Goal: Use online tool/utility: Use online tool/utility

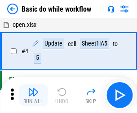
click at [33, 96] on img "button" at bounding box center [33, 92] width 11 height 11
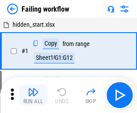
click at [33, 96] on img "button" at bounding box center [33, 92] width 11 height 11
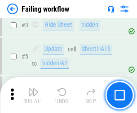
scroll to position [190, 0]
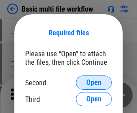
click at [94, 83] on span "Open" at bounding box center [93, 82] width 15 height 7
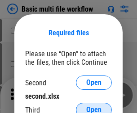
click at [94, 107] on span "Open" at bounding box center [93, 110] width 15 height 7
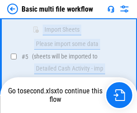
scroll to position [312, 0]
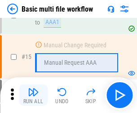
click at [33, 96] on img "button" at bounding box center [33, 92] width 11 height 11
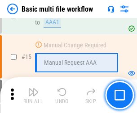
scroll to position [597, 0]
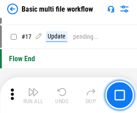
click at [33, 96] on img "button" at bounding box center [33, 92] width 11 height 11
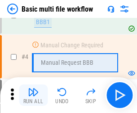
click at [33, 96] on img "button" at bounding box center [33, 92] width 11 height 11
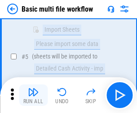
click at [33, 96] on img "button" at bounding box center [33, 92] width 11 height 11
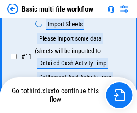
scroll to position [420, 0]
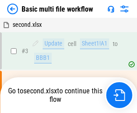
scroll to position [36, 0]
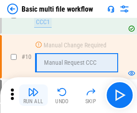
click at [33, 96] on img "button" at bounding box center [33, 92] width 11 height 11
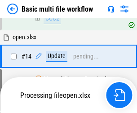
scroll to position [469, 0]
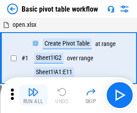
click at [33, 96] on img "button" at bounding box center [33, 92] width 11 height 11
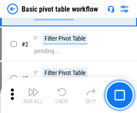
scroll to position [215, 0]
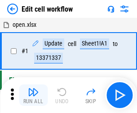
click at [33, 96] on img "button" at bounding box center [33, 92] width 11 height 11
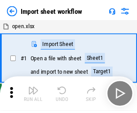
scroll to position [3, 0]
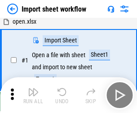
click at [33, 96] on img "button" at bounding box center [33, 92] width 11 height 11
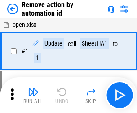
scroll to position [33, 0]
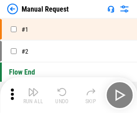
click at [33, 96] on img "button" at bounding box center [33, 92] width 11 height 11
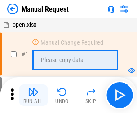
click at [33, 96] on img "button" at bounding box center [33, 92] width 11 height 11
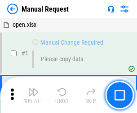
scroll to position [30, 0]
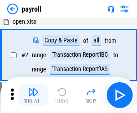
click at [33, 96] on img "button" at bounding box center [33, 92] width 11 height 11
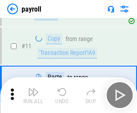
scroll to position [65, 0]
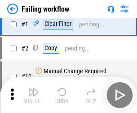
click at [33, 96] on img "button" at bounding box center [33, 92] width 11 height 11
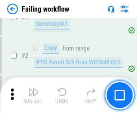
scroll to position [145, 0]
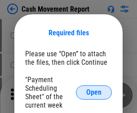
click at [94, 93] on span "Open" at bounding box center [93, 92] width 15 height 7
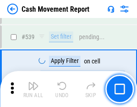
scroll to position [3981, 0]
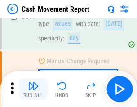
click at [33, 89] on img "button" at bounding box center [33, 85] width 11 height 11
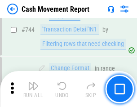
scroll to position [4777, 0]
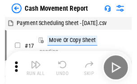
scroll to position [16, 0]
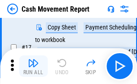
click at [33, 66] on img "button" at bounding box center [33, 63] width 11 height 11
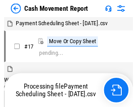
scroll to position [5, 0]
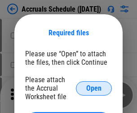
click at [94, 88] on span "Open" at bounding box center [93, 88] width 15 height 7
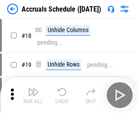
scroll to position [86, 0]
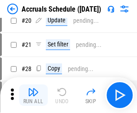
click at [33, 96] on img "button" at bounding box center [33, 92] width 11 height 11
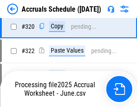
scroll to position [1668, 0]
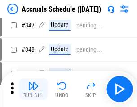
click at [33, 89] on img "button" at bounding box center [33, 85] width 11 height 11
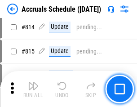
scroll to position [3958, 0]
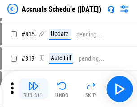
click at [33, 89] on img "button" at bounding box center [33, 85] width 11 height 11
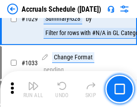
scroll to position [5085, 0]
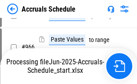
scroll to position [4341, 0]
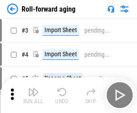
click at [33, 89] on img "button" at bounding box center [33, 92] width 11 height 11
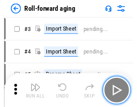
scroll to position [1, 0]
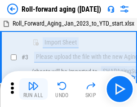
click at [33, 89] on img "button" at bounding box center [33, 85] width 11 height 11
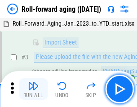
scroll to position [58, 0]
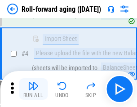
click at [33, 89] on img "button" at bounding box center [33, 85] width 11 height 11
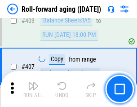
scroll to position [3110, 0]
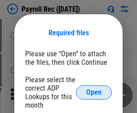
click at [94, 93] on span "Open" at bounding box center [93, 92] width 15 height 7
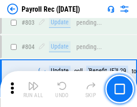
scroll to position [5699, 0]
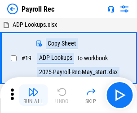
click at [33, 96] on img "button" at bounding box center [33, 92] width 11 height 11
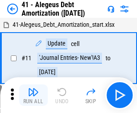
click at [33, 96] on img "button" at bounding box center [33, 92] width 11 height 11
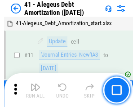
scroll to position [111, 0]
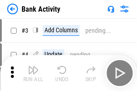
click at [33, 73] on img "button" at bounding box center [33, 70] width 11 height 11
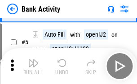
scroll to position [48, 0]
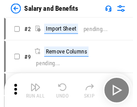
scroll to position [12, 0]
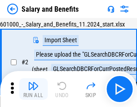
click at [33, 89] on img "button" at bounding box center [33, 85] width 11 height 11
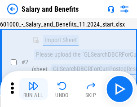
click at [33, 89] on img "button" at bounding box center [33, 85] width 11 height 11
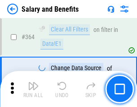
scroll to position [4224, 0]
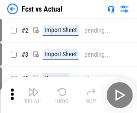
click at [33, 89] on img "button" at bounding box center [33, 92] width 11 height 11
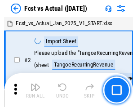
scroll to position [12, 0]
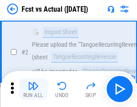
click at [33, 89] on img "button" at bounding box center [33, 85] width 11 height 11
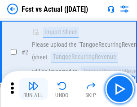
scroll to position [84, 0]
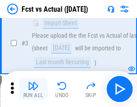
click at [33, 89] on img "button" at bounding box center [33, 85] width 11 height 11
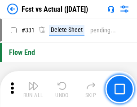
scroll to position [4294, 0]
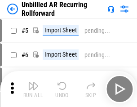
scroll to position [19, 0]
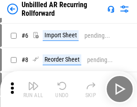
click at [33, 89] on img "button" at bounding box center [33, 85] width 11 height 11
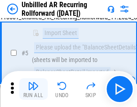
click at [33, 89] on img "button" at bounding box center [33, 85] width 11 height 11
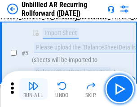
scroll to position [84, 0]
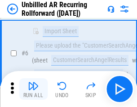
click at [33, 89] on img "button" at bounding box center [33, 85] width 11 height 11
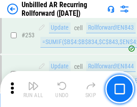
scroll to position [3047, 0]
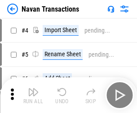
click at [33, 89] on img "button" at bounding box center [33, 92] width 11 height 11
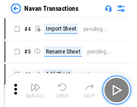
scroll to position [14, 0]
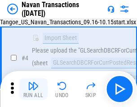
click at [33, 89] on img "button" at bounding box center [33, 85] width 11 height 11
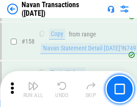
scroll to position [2908, 0]
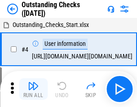
click at [33, 89] on img "button" at bounding box center [33, 85] width 11 height 11
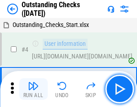
scroll to position [38, 0]
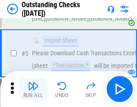
click at [33, 89] on img "button" at bounding box center [33, 85] width 11 height 11
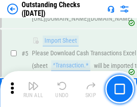
scroll to position [94, 0]
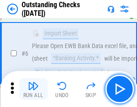
click at [33, 89] on img "button" at bounding box center [33, 85] width 11 height 11
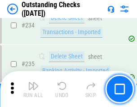
scroll to position [2724, 0]
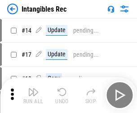
click at [33, 96] on img "button" at bounding box center [33, 92] width 11 height 11
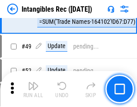
scroll to position [349, 0]
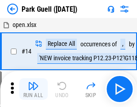
click at [33, 89] on img "button" at bounding box center [33, 85] width 11 height 11
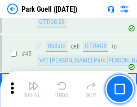
scroll to position [1122, 0]
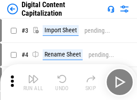
click at [33, 75] on img "button" at bounding box center [33, 79] width 11 height 11
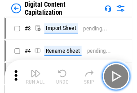
scroll to position [26, 0]
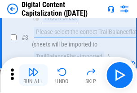
click at [33, 75] on img "button" at bounding box center [33, 72] width 11 height 11
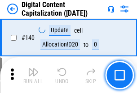
scroll to position [951, 0]
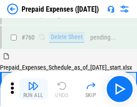
click at [33, 89] on img "button" at bounding box center [33, 85] width 11 height 11
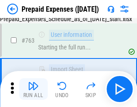
click at [33, 89] on img "button" at bounding box center [33, 85] width 11 height 11
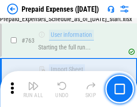
scroll to position [2539, 0]
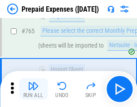
click at [33, 89] on img "button" at bounding box center [33, 85] width 11 height 11
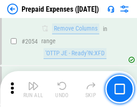
scroll to position [9376, 0]
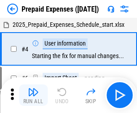
click at [33, 96] on img "button" at bounding box center [33, 92] width 11 height 11
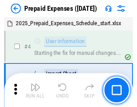
scroll to position [39, 0]
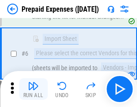
click at [33, 89] on img "button" at bounding box center [33, 85] width 11 height 11
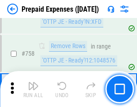
scroll to position [3196, 0]
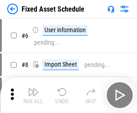
click at [33, 96] on img "button" at bounding box center [33, 92] width 11 height 11
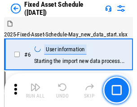
scroll to position [48, 0]
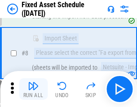
click at [33, 89] on img "button" at bounding box center [33, 85] width 11 height 11
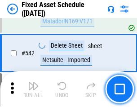
scroll to position [3198, 0]
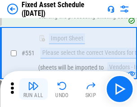
click at [33, 89] on img "button" at bounding box center [33, 85] width 11 height 11
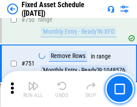
scroll to position [4373, 0]
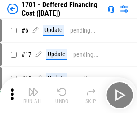
click at [33, 96] on img "button" at bounding box center [33, 92] width 11 height 11
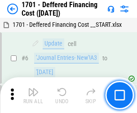
scroll to position [108, 0]
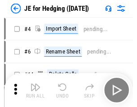
scroll to position [1, 0]
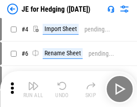
click at [33, 89] on img "button" at bounding box center [33, 85] width 11 height 11
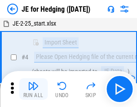
click at [33, 89] on img "button" at bounding box center [33, 85] width 11 height 11
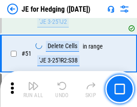
scroll to position [581, 0]
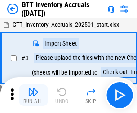
click at [33, 89] on img "button" at bounding box center [33, 92] width 11 height 11
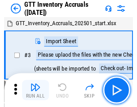
scroll to position [1, 0]
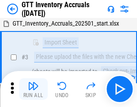
click at [33, 89] on img "button" at bounding box center [33, 85] width 11 height 11
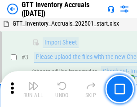
scroll to position [58, 0]
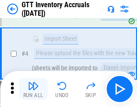
click at [33, 89] on img "button" at bounding box center [33, 85] width 11 height 11
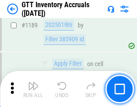
scroll to position [7325, 0]
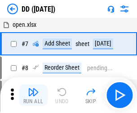
click at [33, 96] on img "button" at bounding box center [33, 92] width 11 height 11
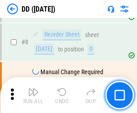
scroll to position [87, 0]
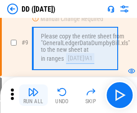
click at [33, 96] on img "button" at bounding box center [33, 92] width 11 height 11
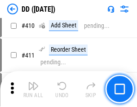
scroll to position [4013, 0]
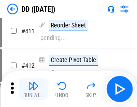
click at [33, 89] on img "button" at bounding box center [33, 85] width 11 height 11
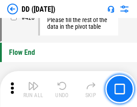
scroll to position [4293, 0]
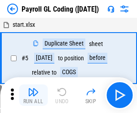
click at [33, 96] on img "button" at bounding box center [33, 92] width 11 height 11
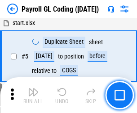
scroll to position [108, 0]
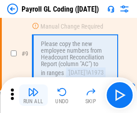
click at [33, 96] on img "button" at bounding box center [33, 92] width 11 height 11
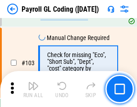
scroll to position [2104, 0]
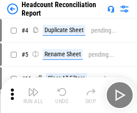
click at [33, 96] on img "button" at bounding box center [33, 92] width 11 height 11
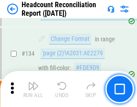
scroll to position [1078, 0]
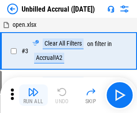
click at [33, 96] on img "button" at bounding box center [33, 92] width 11 height 11
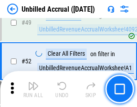
scroll to position [814, 0]
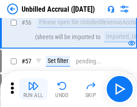
click at [33, 89] on img "button" at bounding box center [33, 85] width 11 height 11
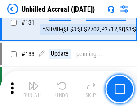
scroll to position [2672, 0]
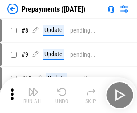
click at [33, 96] on img "button" at bounding box center [33, 92] width 11 height 11
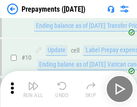
scroll to position [56, 0]
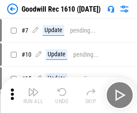
click at [33, 96] on img "button" at bounding box center [33, 92] width 11 height 11
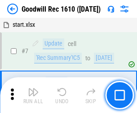
scroll to position [153, 0]
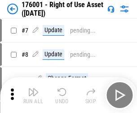
click at [33, 96] on img "button" at bounding box center [33, 92] width 11 height 11
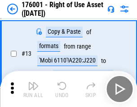
scroll to position [58, 0]
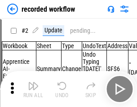
click at [33, 89] on img "button" at bounding box center [33, 85] width 11 height 11
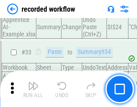
scroll to position [2804, 0]
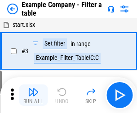
click at [33, 96] on img "button" at bounding box center [33, 92] width 11 height 11
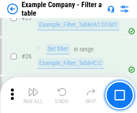
scroll to position [821, 0]
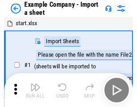
scroll to position [14, 0]
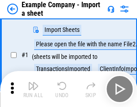
click at [33, 89] on img "button" at bounding box center [33, 85] width 11 height 11
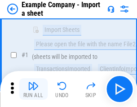
click at [33, 89] on img "button" at bounding box center [33, 85] width 11 height 11
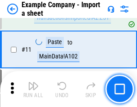
scroll to position [198, 0]
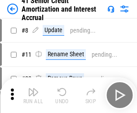
click at [33, 89] on img "button" at bounding box center [33, 92] width 11 height 11
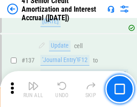
scroll to position [823, 0]
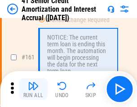
click at [33, 89] on img "button" at bounding box center [33, 85] width 11 height 11
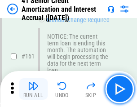
scroll to position [959, 0]
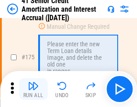
click at [33, 89] on img "button" at bounding box center [33, 85] width 11 height 11
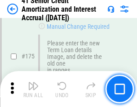
scroll to position [1050, 0]
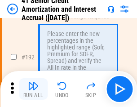
click at [33, 89] on img "button" at bounding box center [33, 85] width 11 height 11
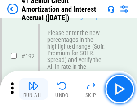
scroll to position [1145, 0]
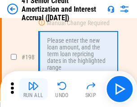
click at [33, 89] on img "button" at bounding box center [33, 85] width 11 height 11
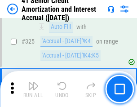
scroll to position [2291, 0]
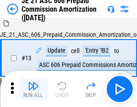
click at [33, 89] on img "button" at bounding box center [33, 85] width 11 height 11
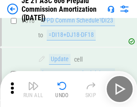
scroll to position [1675, 0]
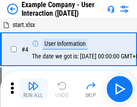
click at [33, 89] on img "button" at bounding box center [33, 85] width 11 height 11
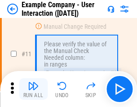
click at [33, 89] on img "button" at bounding box center [33, 85] width 11 height 11
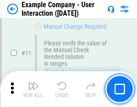
scroll to position [194, 0]
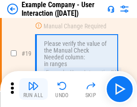
click at [33, 89] on img "button" at bounding box center [33, 85] width 11 height 11
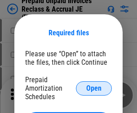
click at [94, 88] on span "Open" at bounding box center [93, 88] width 15 height 7
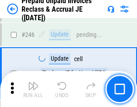
scroll to position [1211, 0]
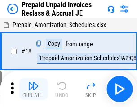
click at [33, 89] on img "button" at bounding box center [33, 85] width 11 height 11
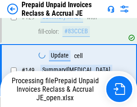
scroll to position [735, 0]
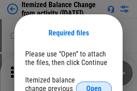
click at [94, 85] on span "Open" at bounding box center [93, 88] width 15 height 7
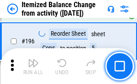
scroll to position [1726, 0]
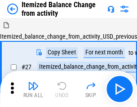
scroll to position [14, 0]
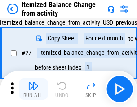
click at [33, 89] on img "button" at bounding box center [33, 85] width 11 height 11
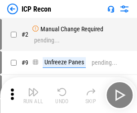
scroll to position [4, 0]
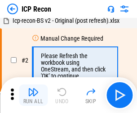
click at [33, 96] on img "button" at bounding box center [33, 92] width 11 height 11
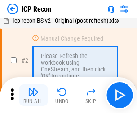
click at [33, 96] on img "button" at bounding box center [33, 92] width 11 height 11
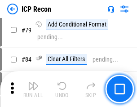
scroll to position [879, 0]
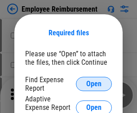
click at [94, 84] on span "Open" at bounding box center [93, 84] width 15 height 7
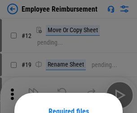
scroll to position [79, 0]
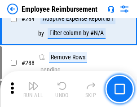
scroll to position [2438, 0]
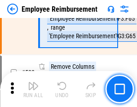
click at [33, 89] on img "button" at bounding box center [33, 85] width 11 height 11
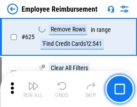
scroll to position [5370, 0]
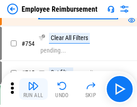
click at [33, 89] on img "button" at bounding box center [33, 85] width 11 height 11
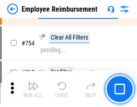
click at [33, 89] on img "button" at bounding box center [33, 85] width 11 height 11
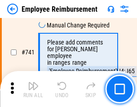
scroll to position [6293, 0]
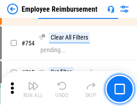
click at [33, 89] on img "button" at bounding box center [33, 85] width 11 height 11
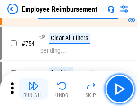
click at [33, 89] on img "button" at bounding box center [33, 85] width 11 height 11
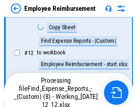
scroll to position [183, 0]
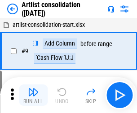
click at [33, 96] on img "button" at bounding box center [33, 92] width 11 height 11
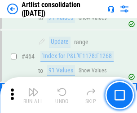
scroll to position [3928, 0]
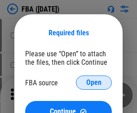
click at [94, 83] on span "Open" at bounding box center [93, 82] width 15 height 7
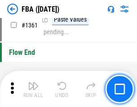
scroll to position [9633, 0]
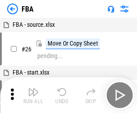
scroll to position [9, 0]
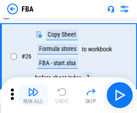
click at [33, 96] on img "button" at bounding box center [33, 92] width 11 height 11
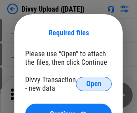
click at [94, 84] on span "Open" at bounding box center [93, 84] width 15 height 7
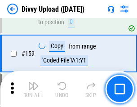
scroll to position [929, 0]
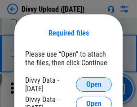
click at [94, 84] on span "Open" at bounding box center [93, 84] width 15 height 7
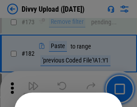
scroll to position [1007, 0]
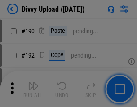
scroll to position [1132, 0]
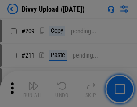
scroll to position [1524, 0]
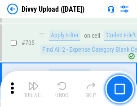
scroll to position [6136, 0]
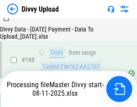
scroll to position [1056, 0]
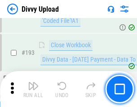
scroll to position [1202, 0]
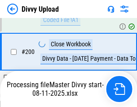
scroll to position [1399, 0]
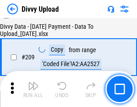
scroll to position [1649, 0]
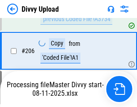
scroll to position [1597, 0]
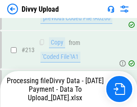
scroll to position [1795, 0]
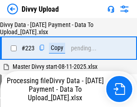
scroll to position [2045, 0]
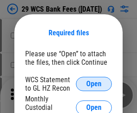
click at [94, 84] on span "Open" at bounding box center [93, 84] width 15 height 7
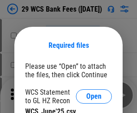
scroll to position [13, 0]
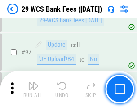
scroll to position [874, 0]
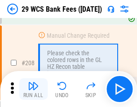
click at [33, 89] on img "button" at bounding box center [33, 85] width 11 height 11
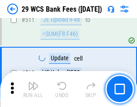
scroll to position [4513, 0]
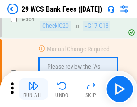
click at [33, 89] on img "button" at bounding box center [33, 85] width 11 height 11
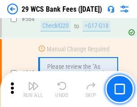
scroll to position [4851, 0]
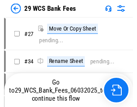
scroll to position [1, 0]
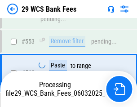
scroll to position [4841, 0]
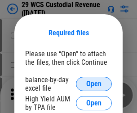
click at [94, 84] on span "Open" at bounding box center [93, 84] width 15 height 7
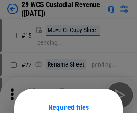
scroll to position [75, 0]
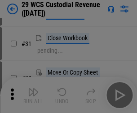
scroll to position [192, 0]
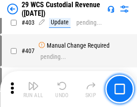
scroll to position [4155, 0]
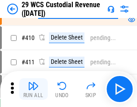
click at [33, 89] on img "button" at bounding box center [33, 85] width 11 height 11
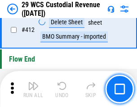
scroll to position [4284, 0]
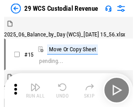
scroll to position [22, 0]
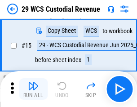
click at [33, 89] on img "button" at bounding box center [33, 85] width 11 height 11
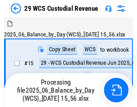
scroll to position [22, 0]
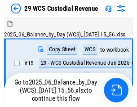
scroll to position [17, 0]
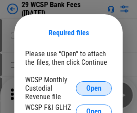
click at [94, 88] on span "Open" at bounding box center [93, 88] width 15 height 7
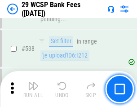
scroll to position [3446, 0]
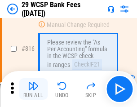
click at [33, 89] on img "button" at bounding box center [33, 85] width 11 height 11
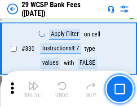
scroll to position [5691, 0]
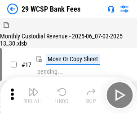
click at [33, 89] on img "button" at bounding box center [33, 92] width 11 height 11
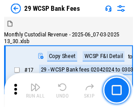
scroll to position [22, 0]
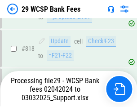
scroll to position [5515, 0]
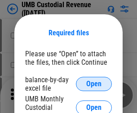
click at [94, 84] on span "Open" at bounding box center [93, 84] width 15 height 7
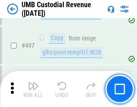
scroll to position [3659, 0]
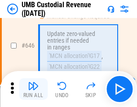
click at [33, 89] on img "button" at bounding box center [33, 85] width 11 height 11
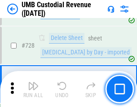
scroll to position [5533, 0]
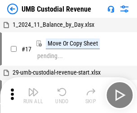
scroll to position [7, 0]
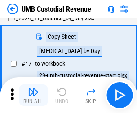
click at [33, 96] on img "button" at bounding box center [33, 92] width 11 height 11
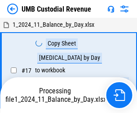
scroll to position [7, 0]
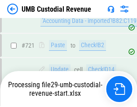
scroll to position [5474, 0]
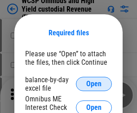
click at [94, 84] on span "Open" at bounding box center [93, 84] width 15 height 7
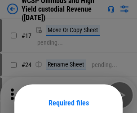
scroll to position [70, 0]
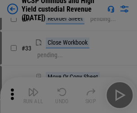
scroll to position [205, 0]
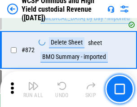
scroll to position [7591, 0]
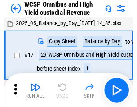
scroll to position [5, 0]
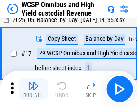
click at [33, 89] on img "button" at bounding box center [33, 85] width 11 height 11
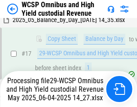
scroll to position [187, 0]
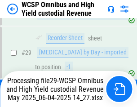
scroll to position [187, 0]
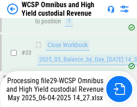
scroll to position [444, 0]
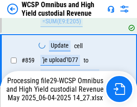
scroll to position [7571, 0]
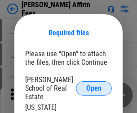
click at [94, 85] on span "Open" at bounding box center [93, 88] width 15 height 7
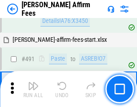
scroll to position [2439, 0]
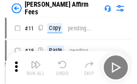
scroll to position [9, 0]
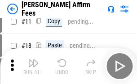
click at [33, 66] on img "button" at bounding box center [33, 63] width 11 height 11
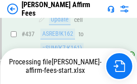
scroll to position [2352, 0]
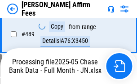
scroll to position [2404, 0]
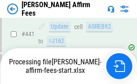
scroll to position [2352, 0]
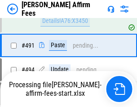
scroll to position [2439, 0]
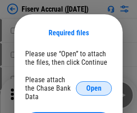
click at [94, 85] on span "Open" at bounding box center [93, 88] width 15 height 7
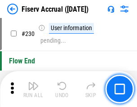
scroll to position [2842, 0]
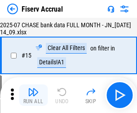
click at [33, 96] on img "button" at bounding box center [33, 92] width 11 height 11
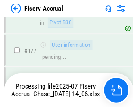
scroll to position [2305, 0]
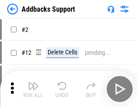
click at [33, 89] on img "button" at bounding box center [33, 85] width 11 height 11
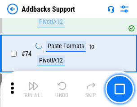
scroll to position [653, 0]
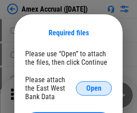
click at [94, 88] on span "Open" at bounding box center [93, 88] width 15 height 7
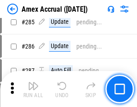
scroll to position [2456, 0]
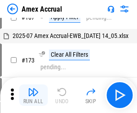
click at [33, 96] on img "button" at bounding box center [33, 92] width 11 height 11
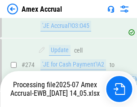
scroll to position [2615, 0]
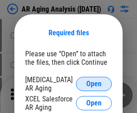
click at [94, 83] on span "Open" at bounding box center [93, 84] width 15 height 7
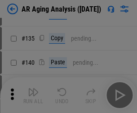
scroll to position [270, 0]
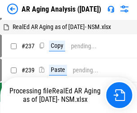
scroll to position [9, 0]
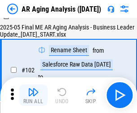
click at [33, 96] on img "button" at bounding box center [33, 92] width 11 height 11
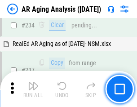
scroll to position [1390, 0]
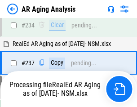
scroll to position [1417, 0]
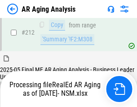
scroll to position [1341, 0]
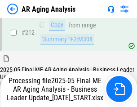
scroll to position [1349, 0]
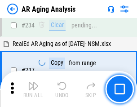
scroll to position [1380, 0]
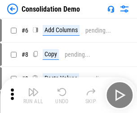
click at [33, 96] on img "button" at bounding box center [33, 92] width 11 height 11
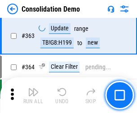
scroll to position [3006, 0]
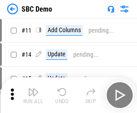
click at [33, 96] on img "button" at bounding box center [33, 92] width 11 height 11
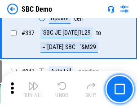
scroll to position [2360, 0]
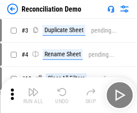
click at [33, 96] on img "button" at bounding box center [33, 92] width 11 height 11
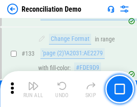
scroll to position [1065, 0]
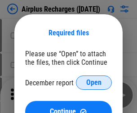
click at [94, 83] on span "Open" at bounding box center [93, 82] width 15 height 7
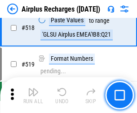
scroll to position [3860, 0]
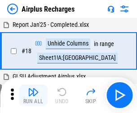
click at [33, 96] on img "button" at bounding box center [33, 92] width 11 height 11
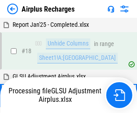
scroll to position [39, 0]
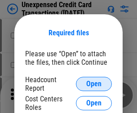
click at [94, 84] on span "Open" at bounding box center [93, 84] width 15 height 7
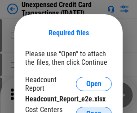
click at [94, 111] on span "Open" at bounding box center [93, 114] width 15 height 7
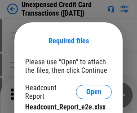
scroll to position [8, 0]
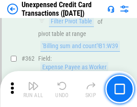
scroll to position [2307, 0]
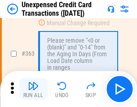
click at [33, 89] on img "button" at bounding box center [33, 85] width 11 height 11
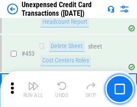
scroll to position [3059, 0]
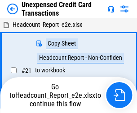
scroll to position [14, 0]
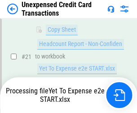
scroll to position [146, 0]
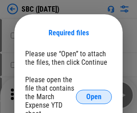
click at [94, 97] on span "Open" at bounding box center [93, 97] width 15 height 7
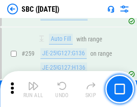
scroll to position [1753, 0]
